Goal: Task Accomplishment & Management: Manage account settings

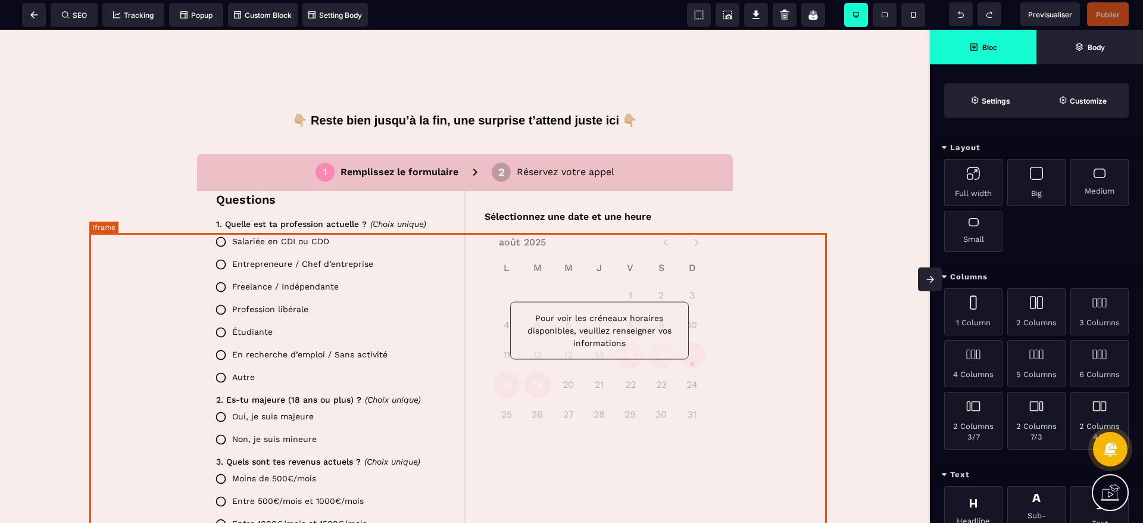
scroll to position [536, 0]
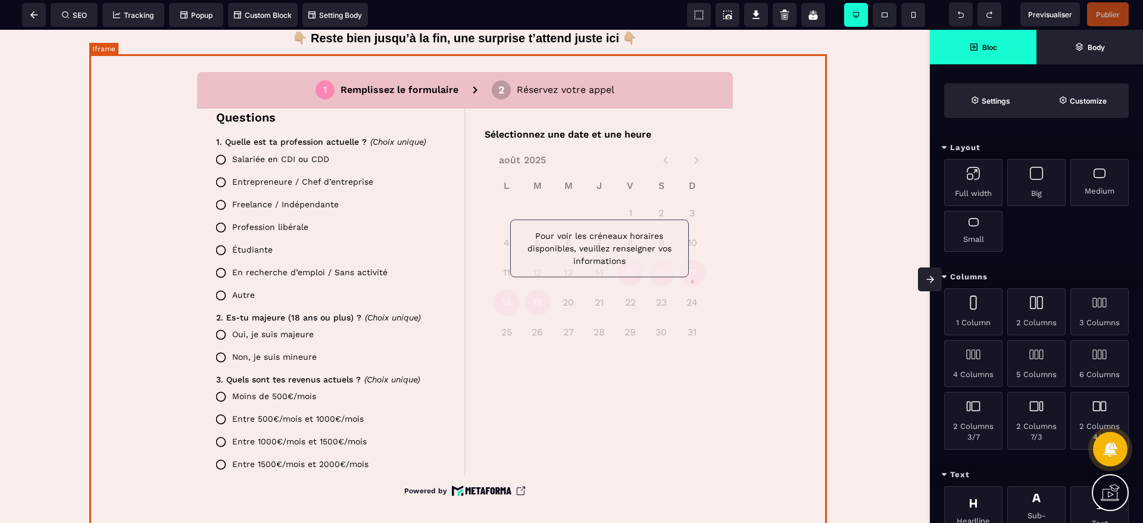
click at [724, 335] on div at bounding box center [464, 286] width 751 height 476
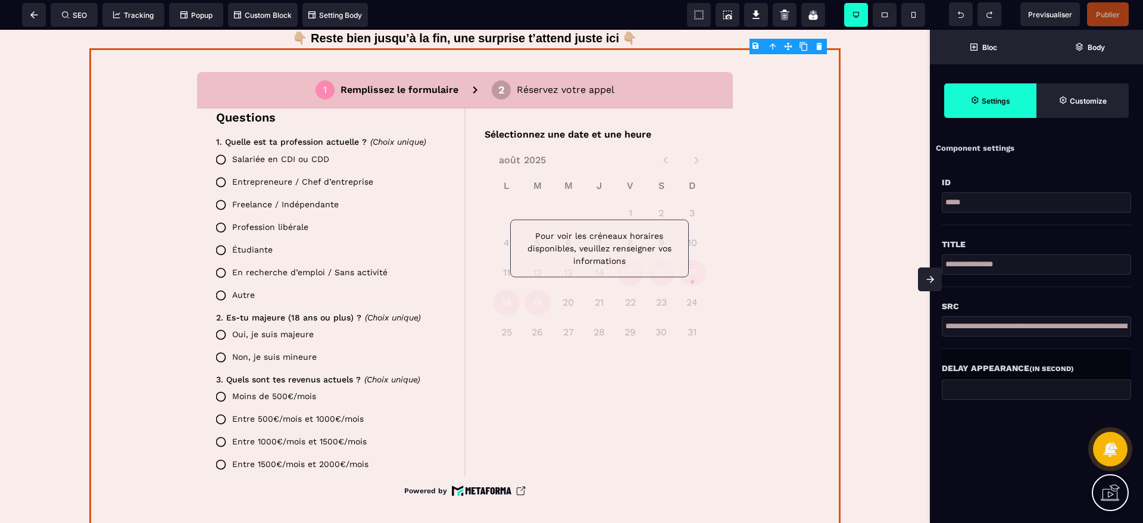
click at [993, 323] on input "**********" at bounding box center [1036, 326] width 189 height 20
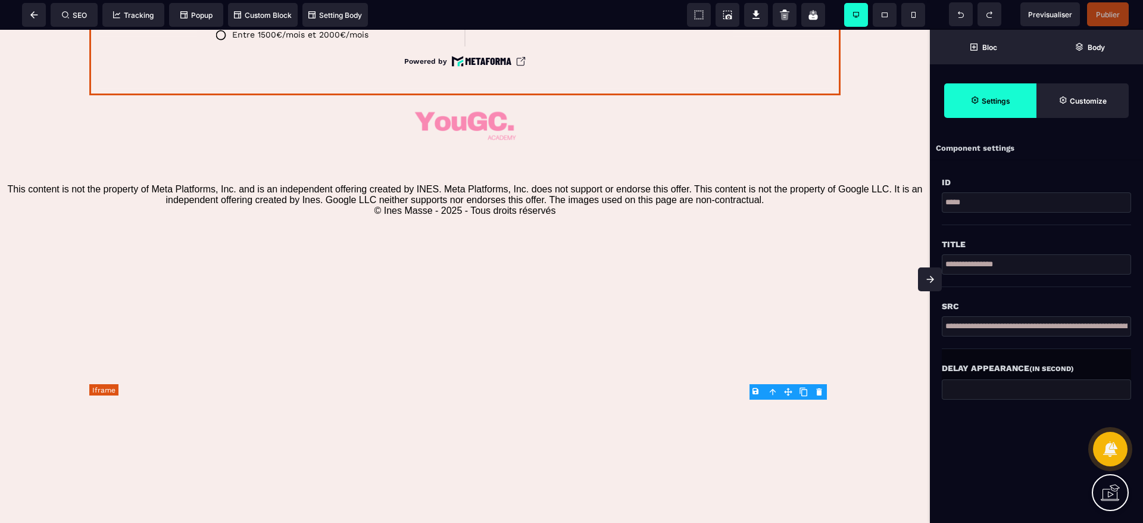
scroll to position [982, 0]
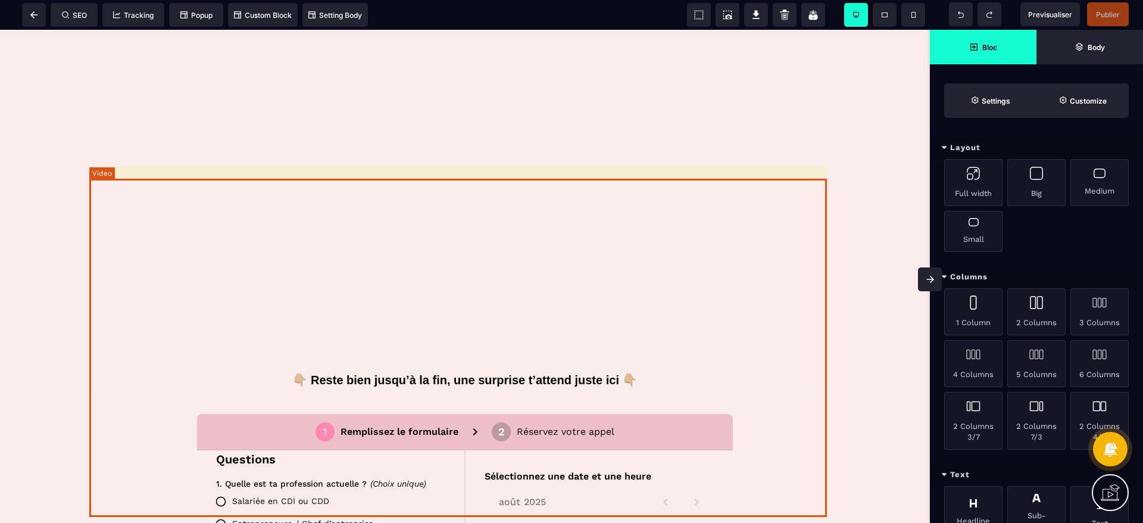
scroll to position [447, 0]
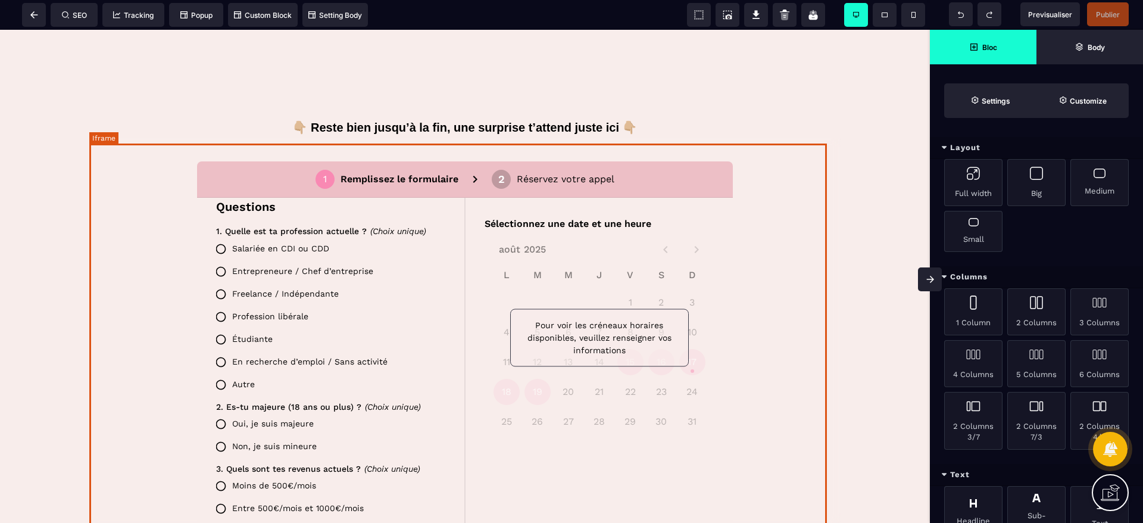
click at [170, 197] on div at bounding box center [464, 376] width 751 height 476
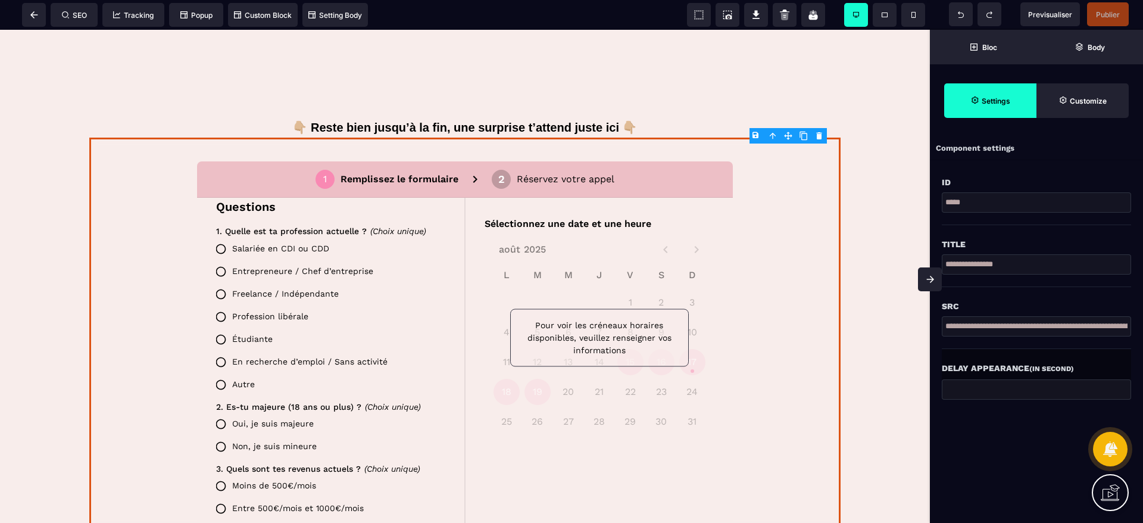
click at [980, 107] on span "Settings" at bounding box center [990, 100] width 92 height 35
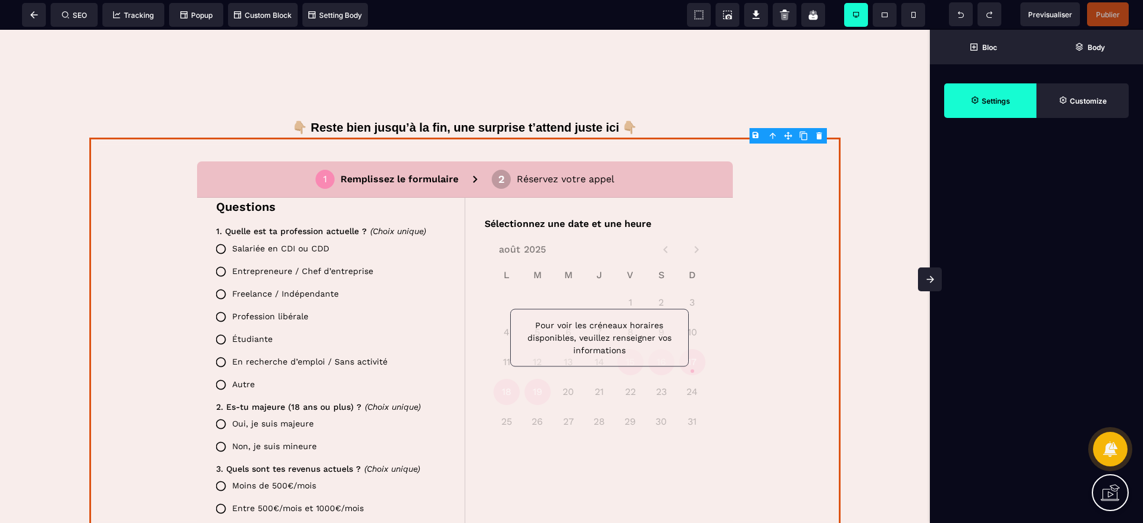
click at [980, 107] on span "Settings" at bounding box center [990, 100] width 92 height 35
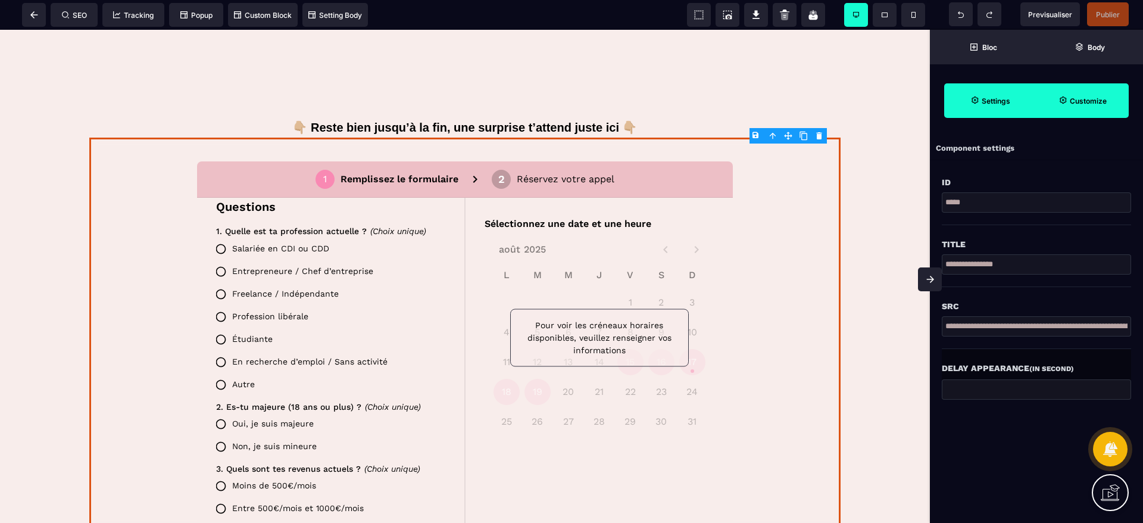
click at [1106, 100] on strong "Customize" at bounding box center [1088, 100] width 37 height 9
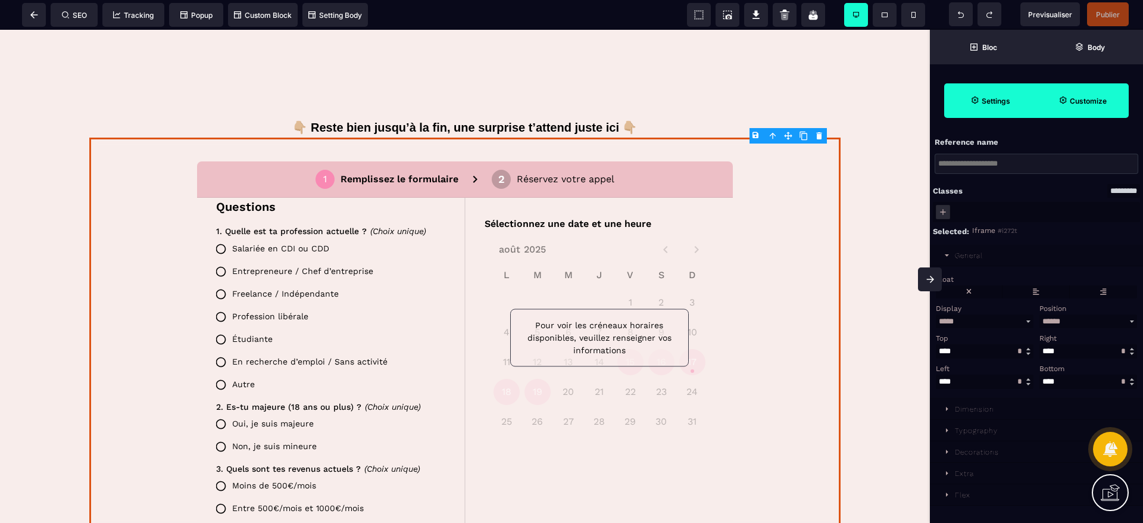
click at [993, 101] on strong "Settings" at bounding box center [996, 100] width 29 height 9
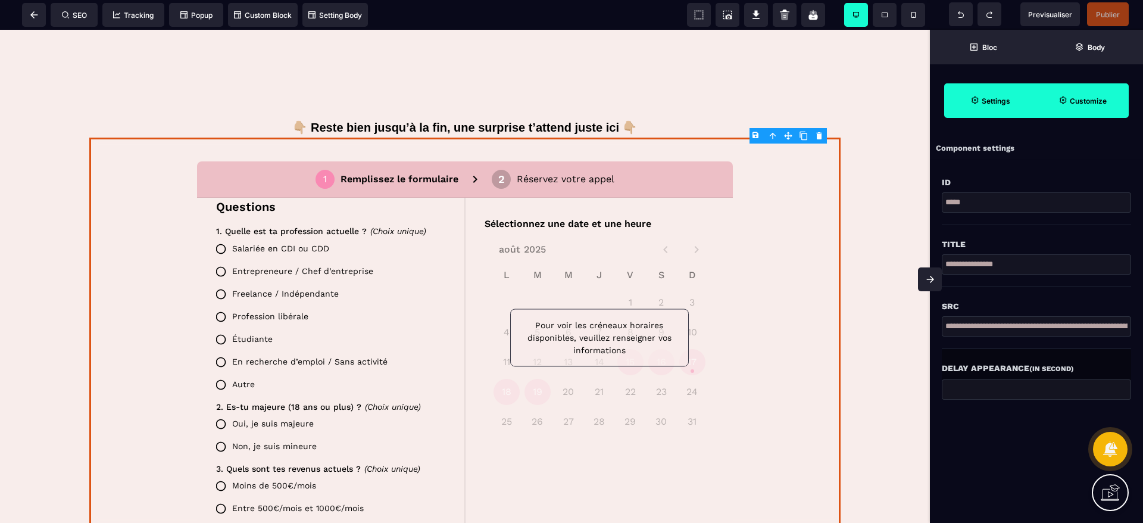
click at [1021, 266] on input "**********" at bounding box center [1036, 264] width 189 height 20
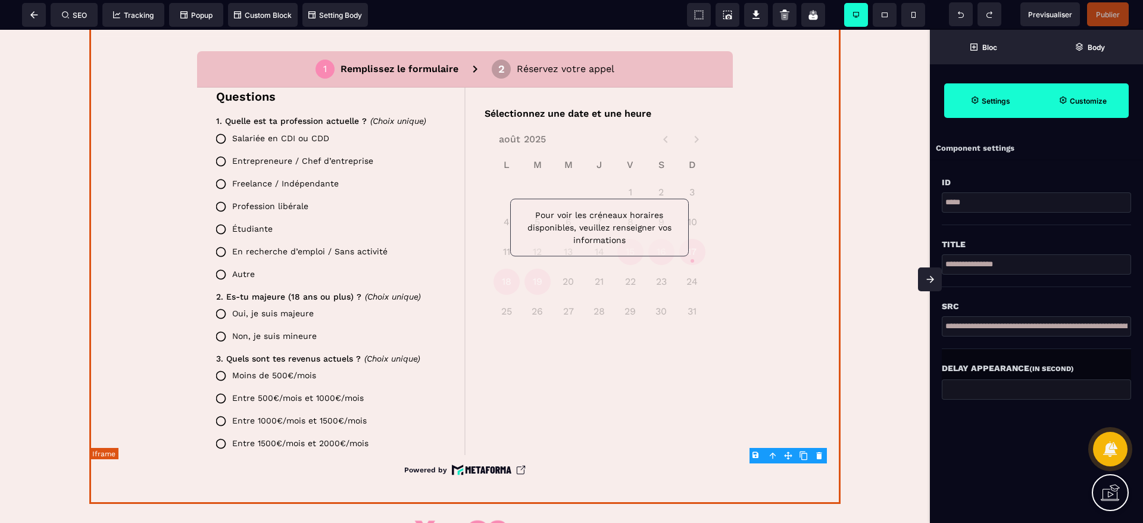
scroll to position [536, 0]
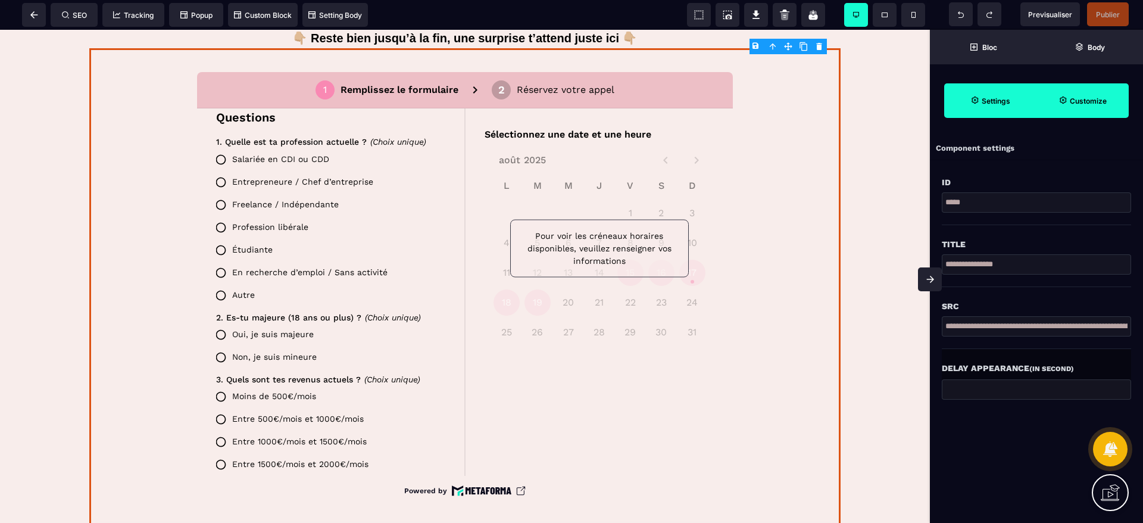
click at [994, 330] on input "**********" at bounding box center [1036, 326] width 189 height 20
click at [812, 301] on div at bounding box center [464, 286] width 751 height 476
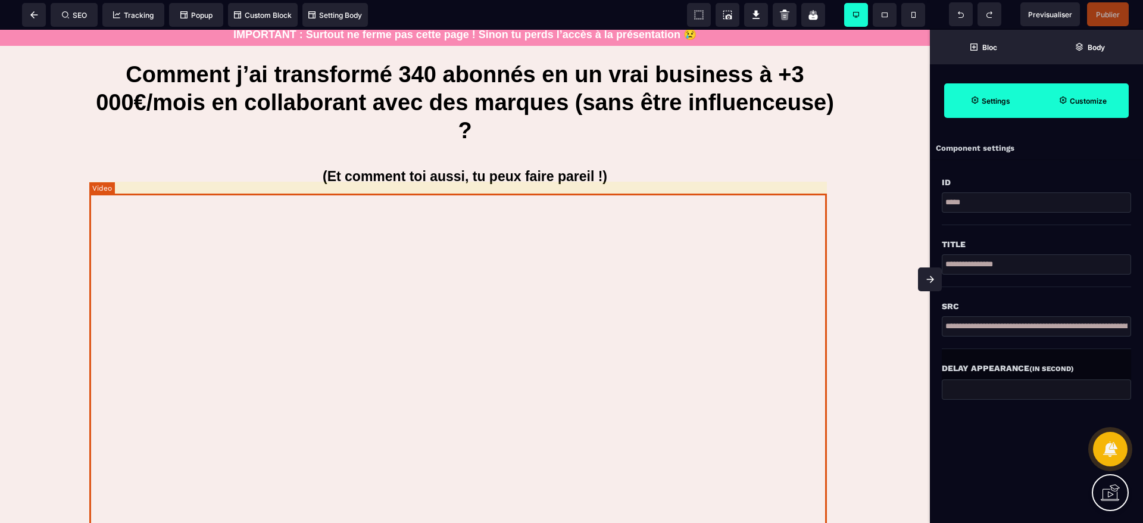
scroll to position [0, 0]
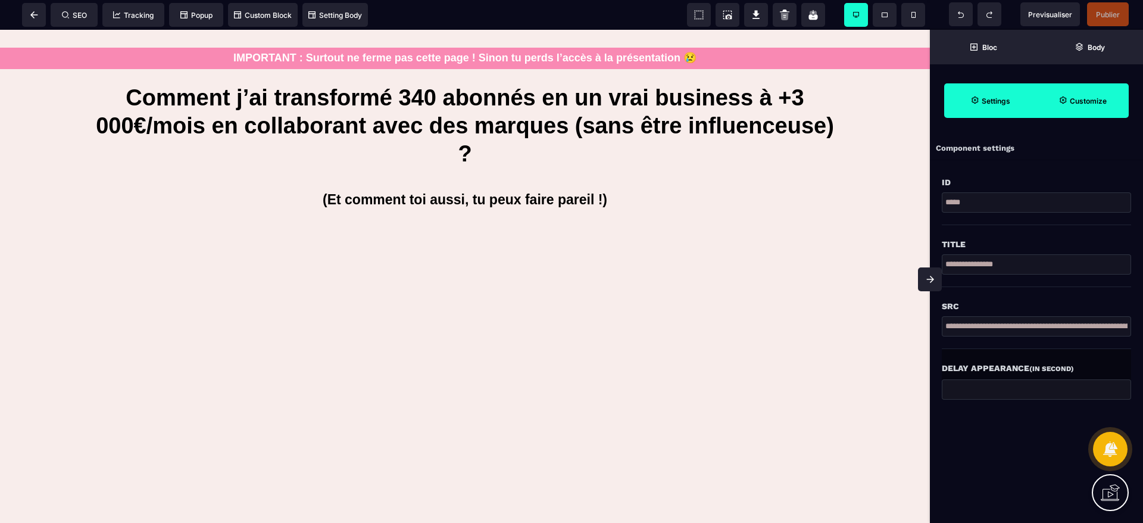
click at [1092, 97] on strong "Customize" at bounding box center [1088, 100] width 37 height 9
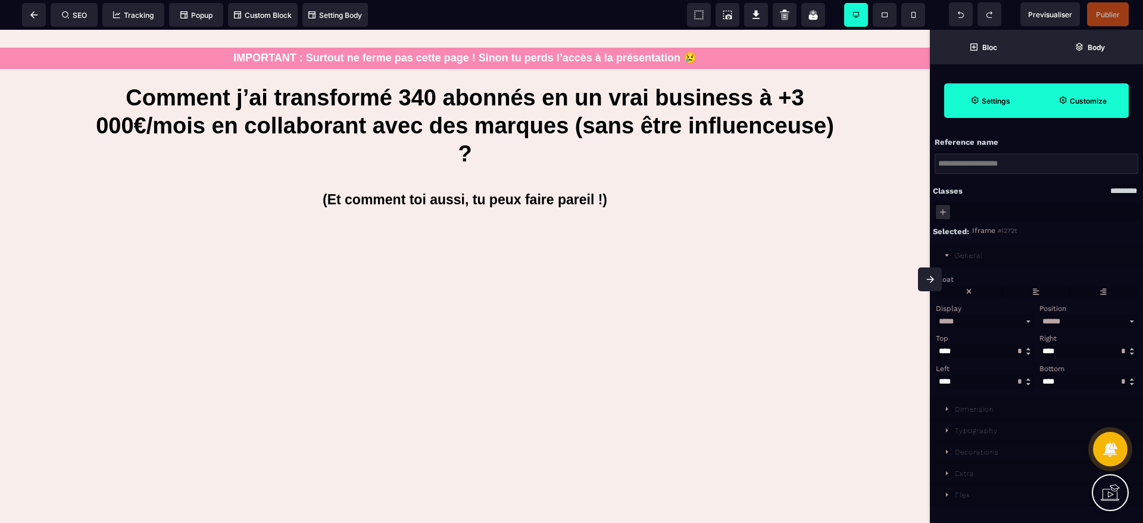
click at [973, 111] on span "Settings" at bounding box center [990, 100] width 92 height 35
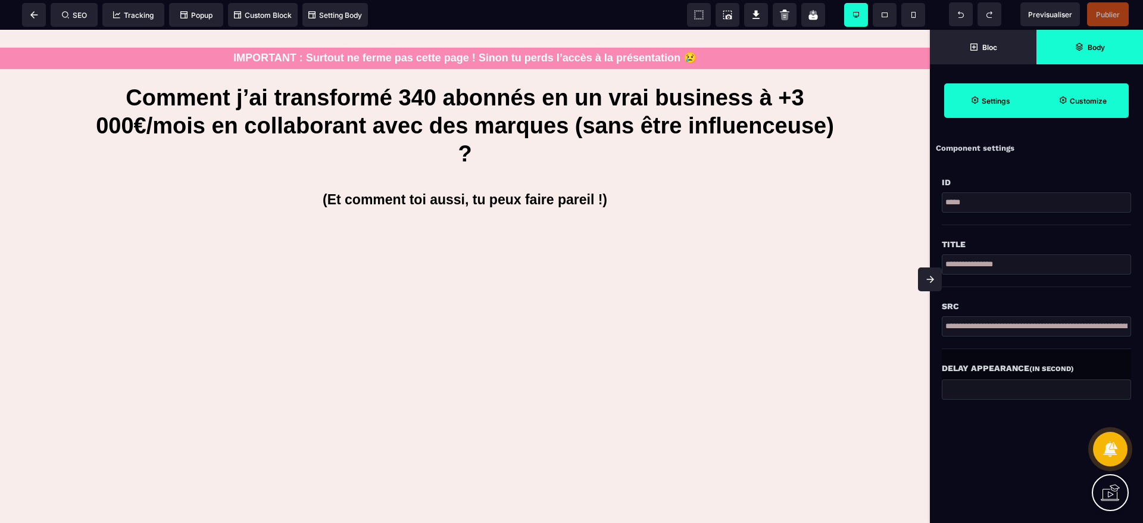
click at [1103, 52] on span "Body" at bounding box center [1090, 47] width 107 height 35
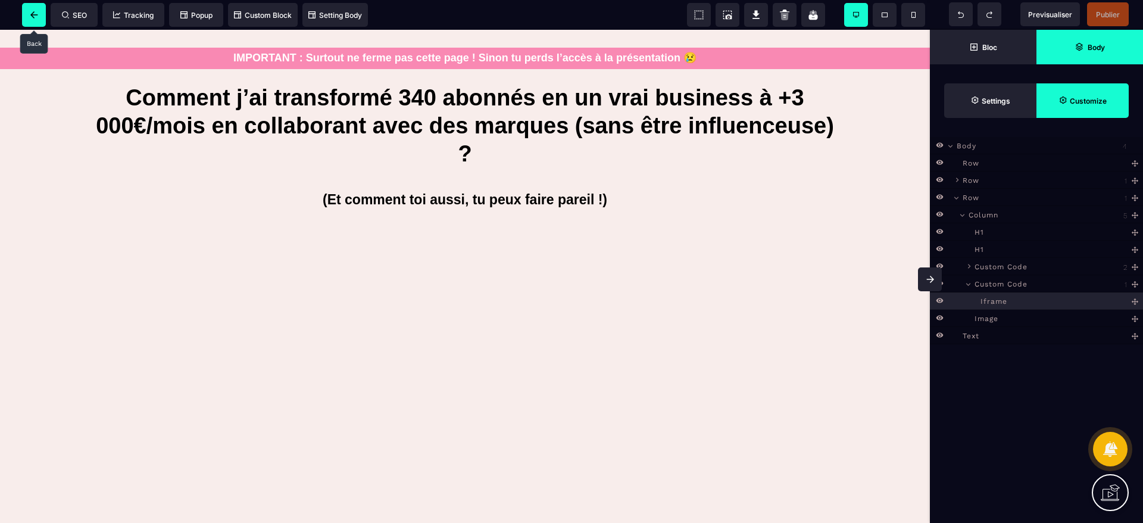
click at [42, 12] on span at bounding box center [34, 15] width 24 height 24
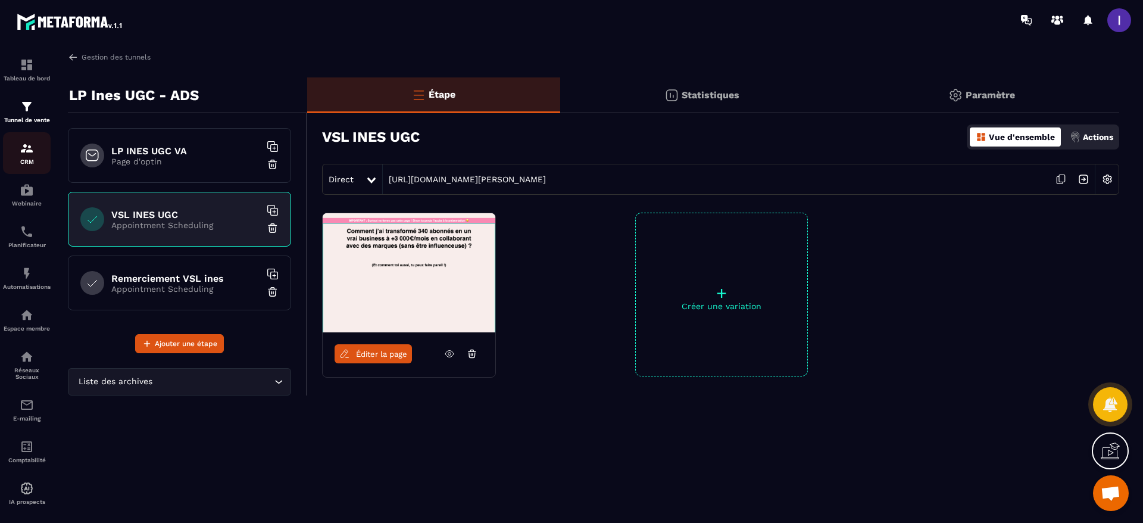
click at [26, 145] on img at bounding box center [27, 148] width 14 height 14
